Goal: Information Seeking & Learning: Learn about a topic

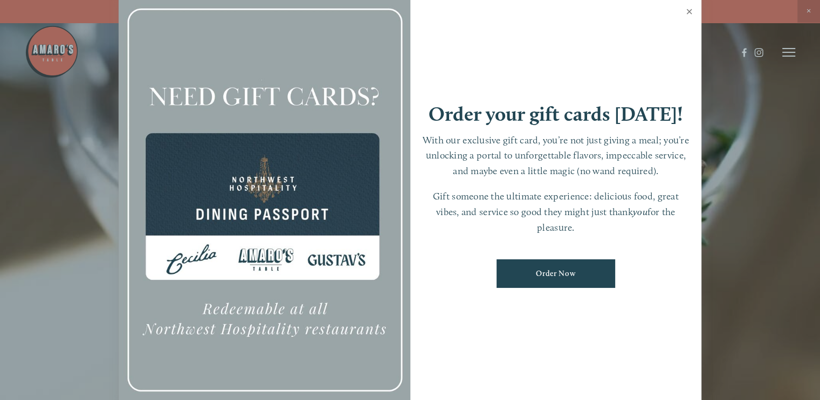
click at [685, 6] on link "Close" at bounding box center [688, 13] width 21 height 30
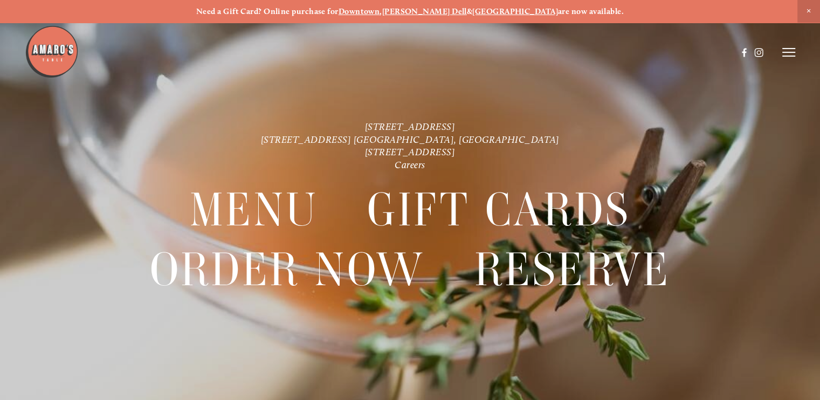
click at [787, 50] on icon at bounding box center [788, 52] width 13 height 10
click at [590, 55] on span "Menu" at bounding box center [595, 51] width 20 height 9
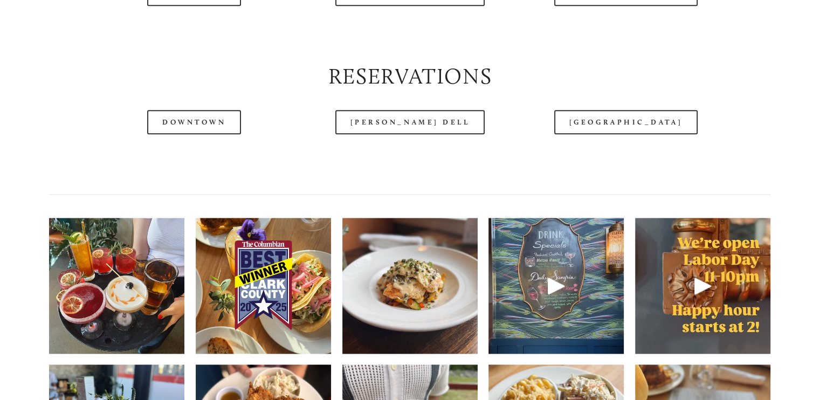
scroll to position [1401, 0]
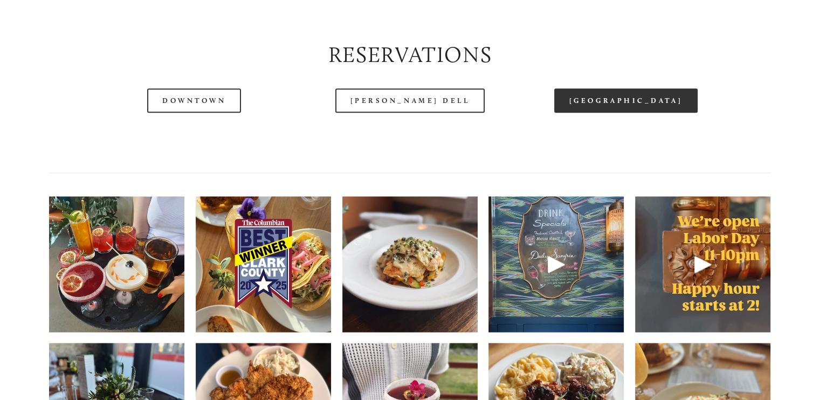
click at [655, 113] on link "[GEOGRAPHIC_DATA]" at bounding box center [625, 100] width 143 height 24
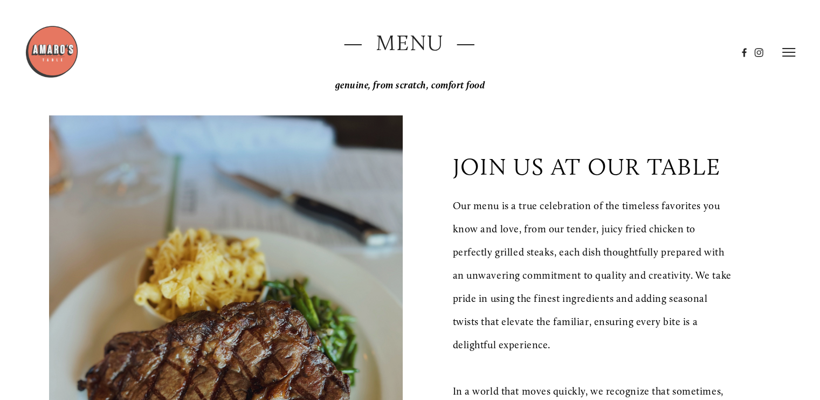
scroll to position [0, 0]
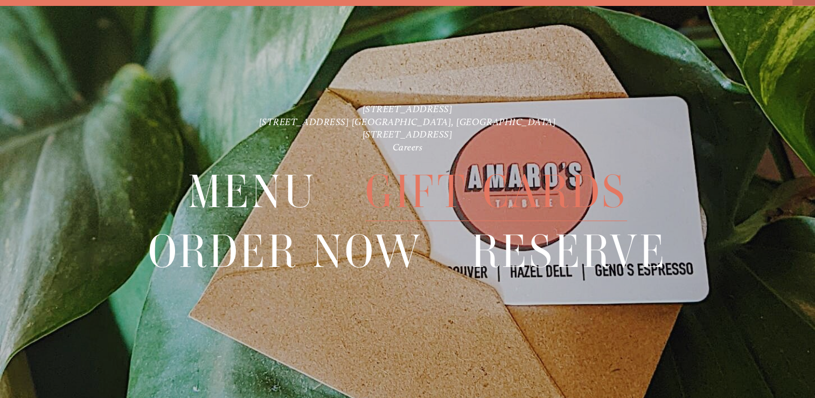
scroll to position [22, 0]
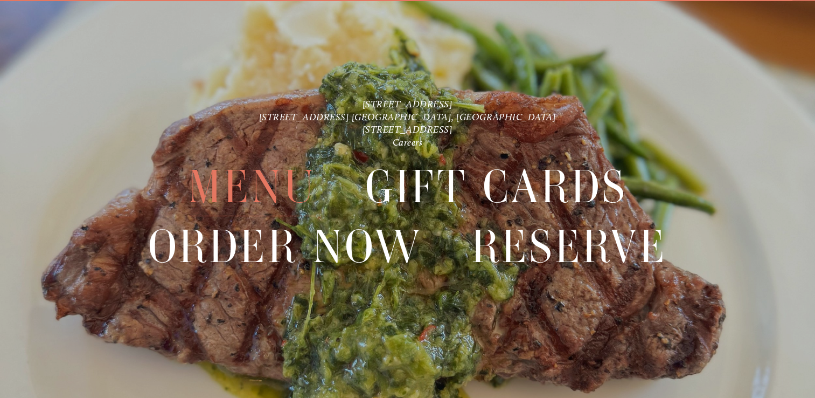
click at [252, 179] on span "Menu" at bounding box center [252, 186] width 128 height 59
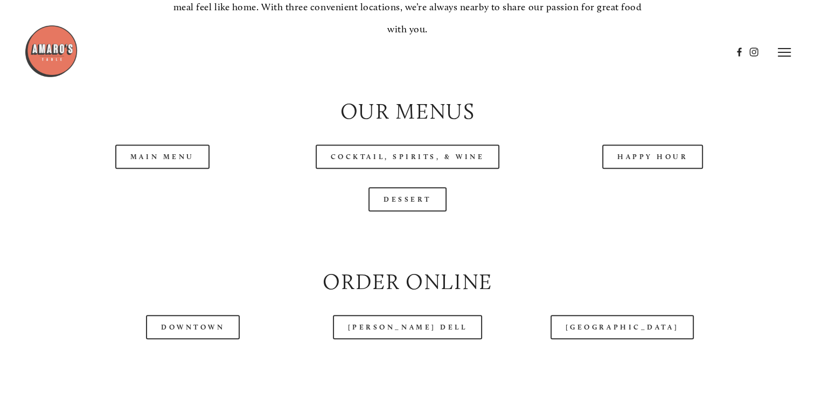
scroll to position [1024, 0]
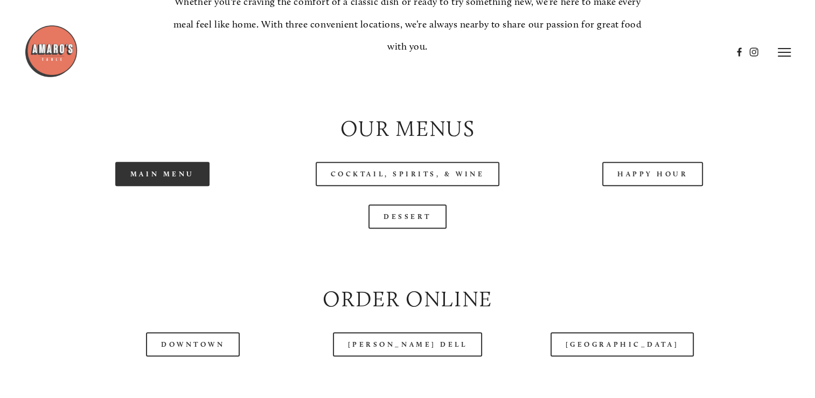
click at [159, 186] on link "Main Menu" at bounding box center [162, 174] width 94 height 24
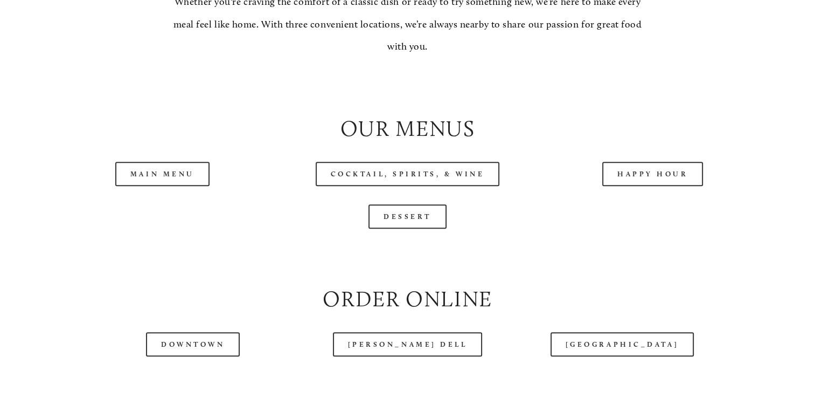
scroll to position [1078, 0]
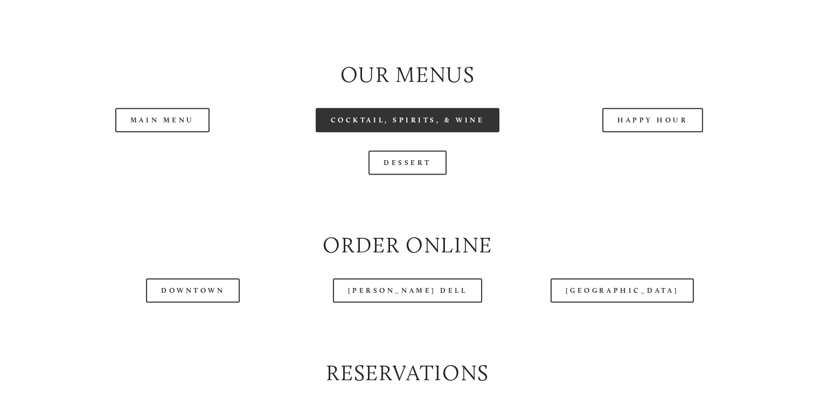
click at [407, 132] on link "Cocktail, Spirits, & Wine" at bounding box center [408, 120] width 184 height 24
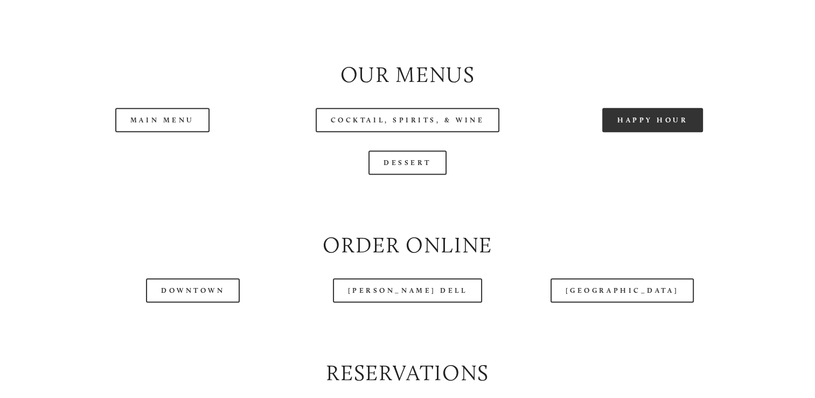
click at [644, 132] on link "Happy Hour" at bounding box center [652, 120] width 101 height 24
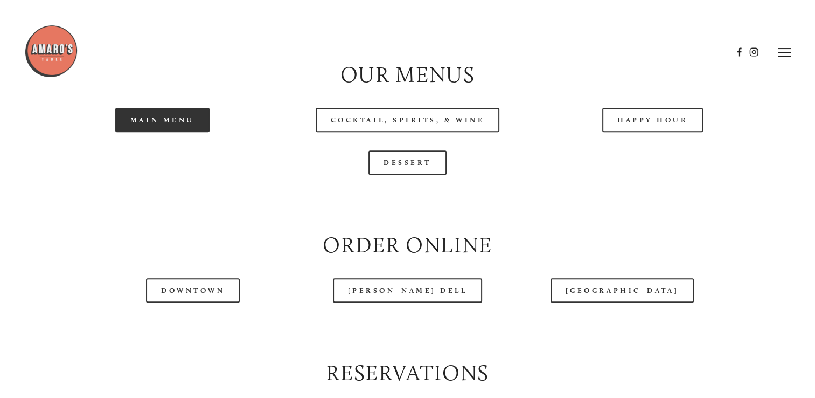
click at [154, 132] on link "Main Menu" at bounding box center [162, 120] width 94 height 24
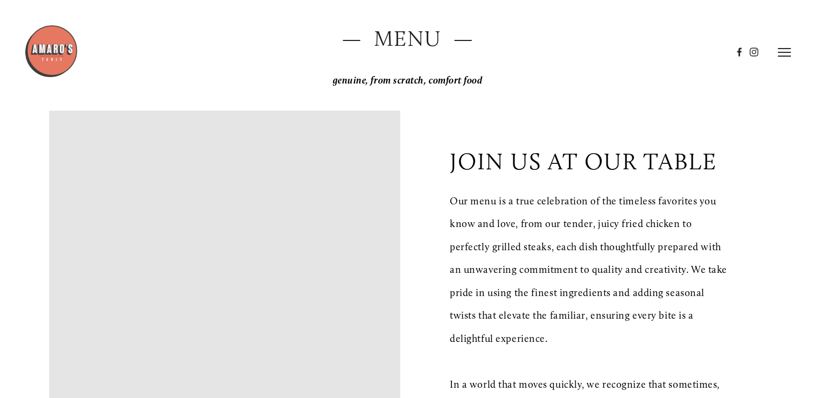
scroll to position [0, 0]
